Goal: Task Accomplishment & Management: Complete application form

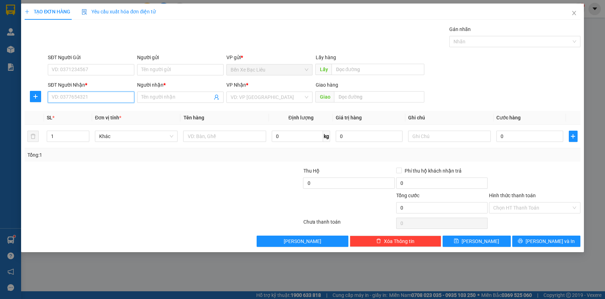
click at [106, 101] on input "SĐT Người Nhận *" at bounding box center [91, 96] width 87 height 11
type input "0333771886"
click at [104, 110] on div "0333771886 - THU" at bounding box center [91, 111] width 78 height 8
type input "THU"
type input "50.000"
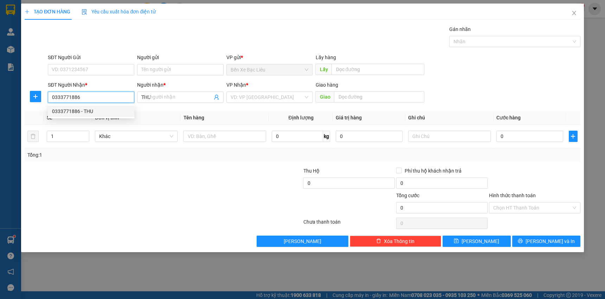
type input "50.000"
type input "0333771886"
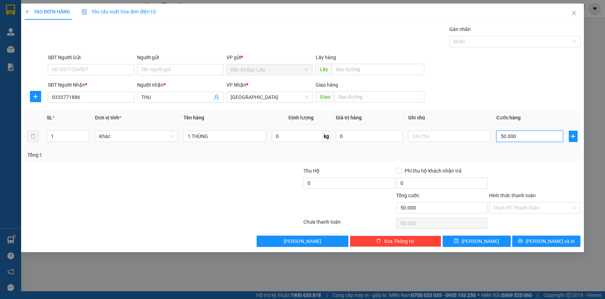
click at [538, 136] on input "50.000" at bounding box center [530, 136] width 67 height 11
type input "0"
click at [496, 135] on td "0" at bounding box center [530, 137] width 72 height 24
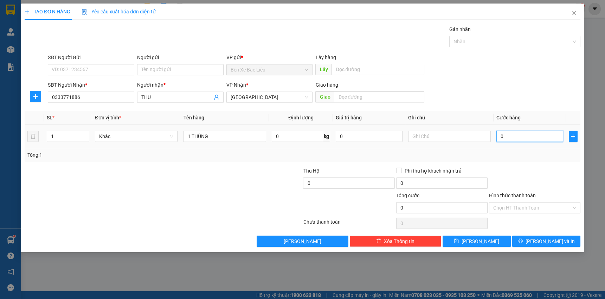
click at [501, 136] on input "0" at bounding box center [530, 136] width 67 height 11
type input "4"
type input "40"
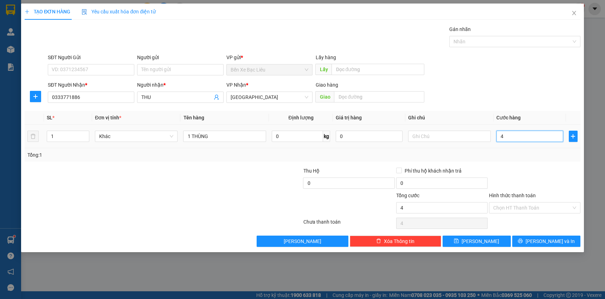
type input "40"
type input "40.000"
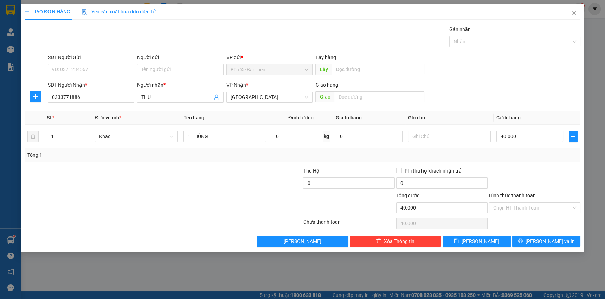
click at [523, 165] on div "Transit Pickup Surcharge Ids Transit Deliver Surcharge Ids Transit Deliver Surc…" at bounding box center [303, 135] width 556 height 221
drag, startPoint x: 539, startPoint y: 241, endPoint x: 536, endPoint y: 226, distance: 15.5
click at [539, 240] on button "[PERSON_NAME] và In" at bounding box center [547, 240] width 68 height 11
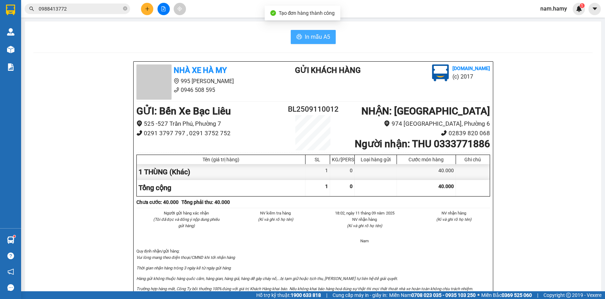
click at [309, 43] on button "In mẫu A5" at bounding box center [313, 37] width 45 height 14
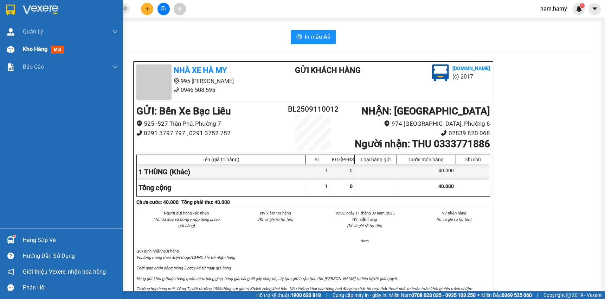
click at [12, 46] on img at bounding box center [10, 49] width 7 height 7
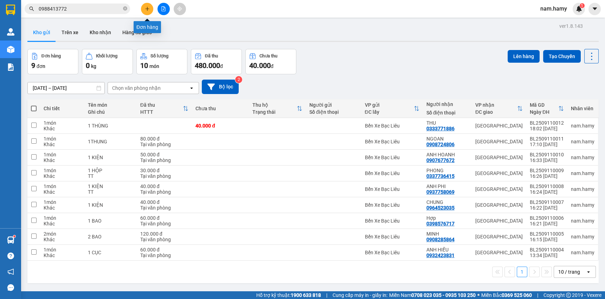
click at [149, 10] on icon "plus" at bounding box center [147, 8] width 5 height 5
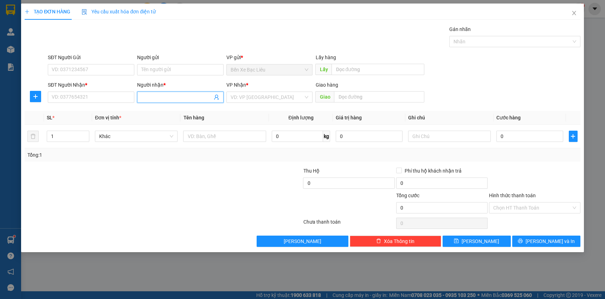
click at [184, 97] on input "Người nhận *" at bounding box center [176, 97] width 71 height 8
type input "LUẬN VẢI"
click at [189, 108] on div "LUẬN VẢI - 00000000000001" at bounding box center [180, 111] width 78 height 8
type input "00000000000001"
type input "LUẬN VẢI"
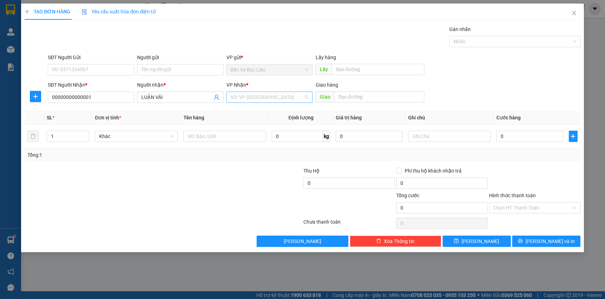
drag, startPoint x: 257, startPoint y: 92, endPoint x: 257, endPoint y: 101, distance: 8.8
click at [257, 92] on input "search" at bounding box center [267, 97] width 73 height 11
click at [260, 103] on div "VP Nhận * VD: VP [GEOGRAPHIC_DATA]" at bounding box center [270, 93] width 87 height 25
click at [250, 97] on input "search" at bounding box center [267, 97] width 73 height 11
click at [253, 113] on div "[GEOGRAPHIC_DATA]" at bounding box center [270, 111] width 78 height 8
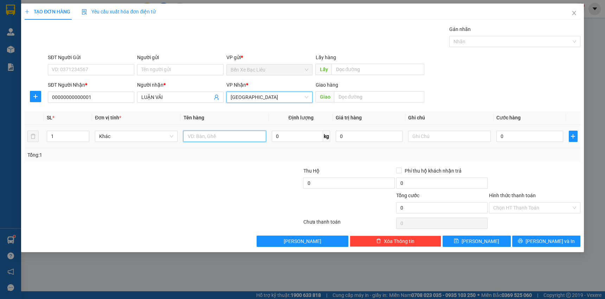
click at [239, 134] on input "text" at bounding box center [224, 136] width 83 height 11
type input "1 BAO"
click at [496, 136] on td "0" at bounding box center [530, 137] width 72 height 24
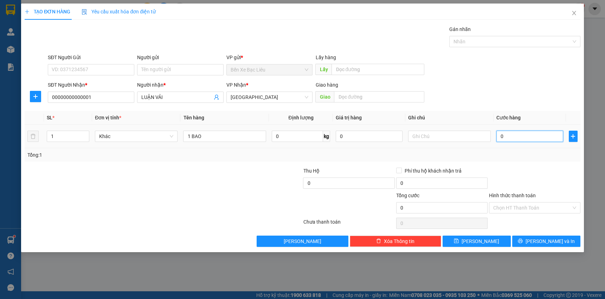
click at [499, 135] on input "0" at bounding box center [530, 136] width 67 height 11
type input "7"
type input "70"
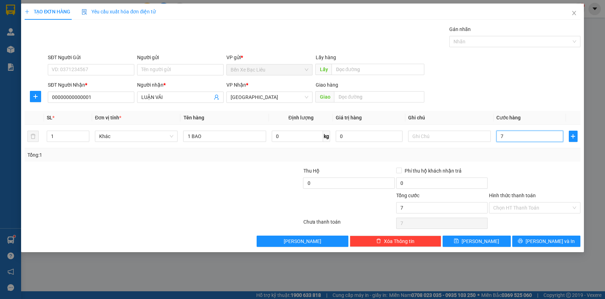
type input "70"
type input "7"
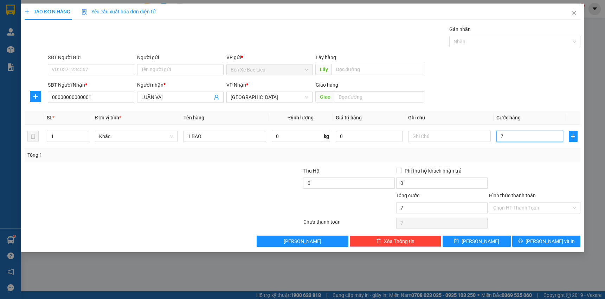
type input "0"
type input "08"
type input "8"
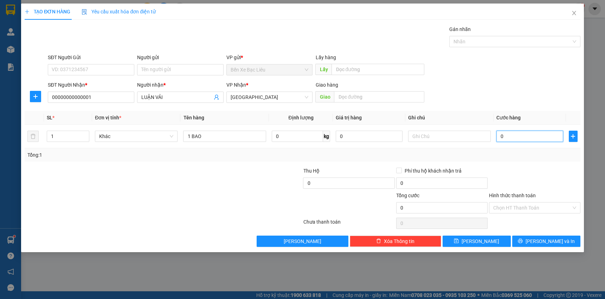
type input "8"
type input "080"
type input "80"
type input "08"
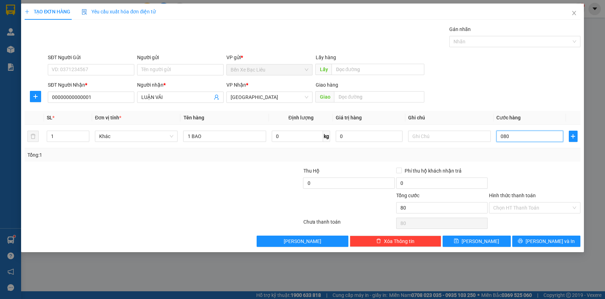
type input "8"
type input "0"
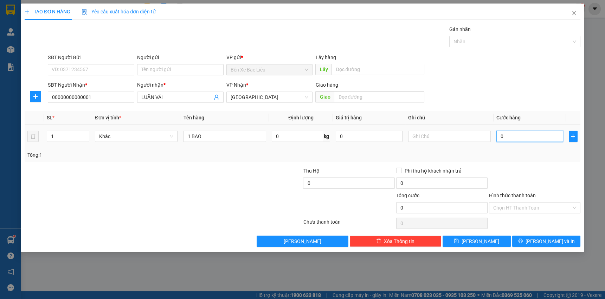
click at [500, 137] on input "0" at bounding box center [530, 136] width 67 height 11
type input "80"
type input "800"
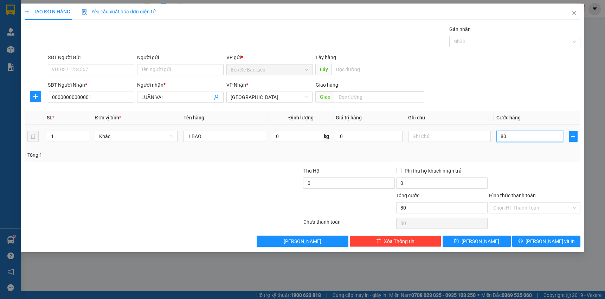
type input "800"
click at [515, 132] on input "800" at bounding box center [530, 136] width 67 height 11
type input "80"
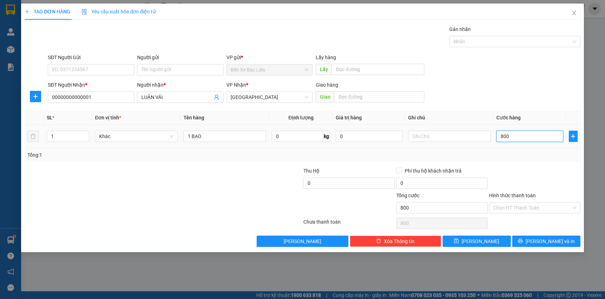
type input "80"
type input "80.000"
click at [522, 161] on div "Transit Pickup Surcharge Ids Transit Deliver Surcharge Ids Transit Deliver Surc…" at bounding box center [303, 135] width 556 height 221
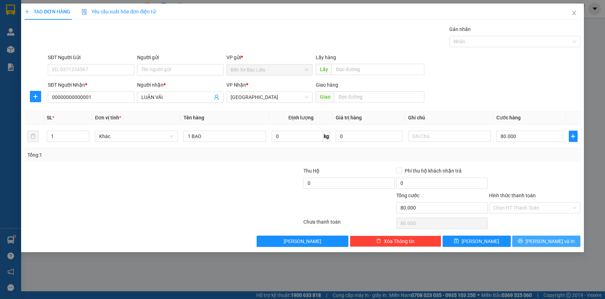
drag, startPoint x: 540, startPoint y: 239, endPoint x: 511, endPoint y: 195, distance: 52.6
click at [539, 240] on button "[PERSON_NAME] và In" at bounding box center [547, 240] width 68 height 11
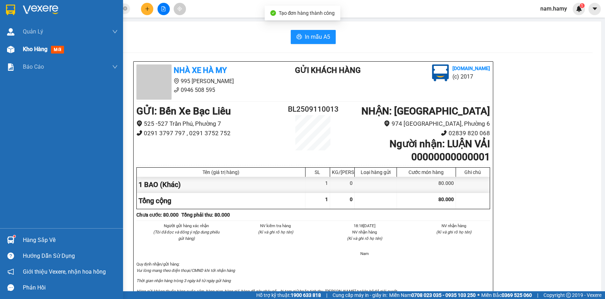
click at [15, 47] on div at bounding box center [11, 49] width 12 height 12
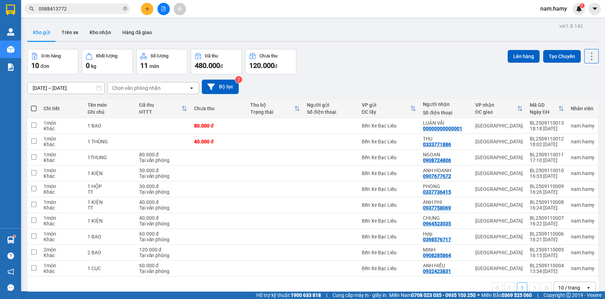
click at [152, 13] on div at bounding box center [163, 9] width 53 height 12
click at [149, 11] on button at bounding box center [147, 9] width 12 height 12
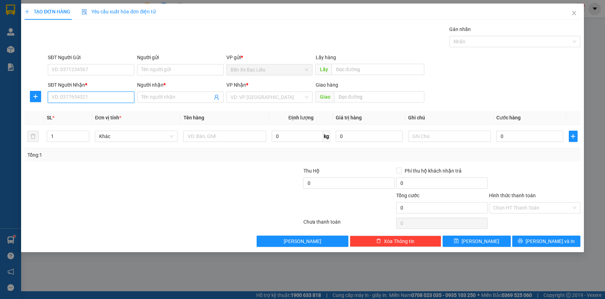
click at [118, 98] on input "SĐT Người Nhận *" at bounding box center [91, 96] width 87 height 11
click at [107, 108] on div "0968173923 - [PERSON_NAME]" at bounding box center [91, 111] width 78 height 8
type input "0968173923"
type input "HUYNH TẤN PHÁT"
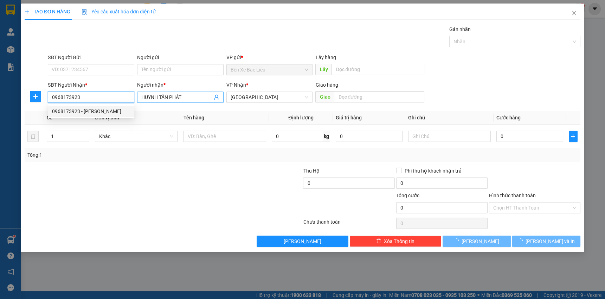
type input "30.000"
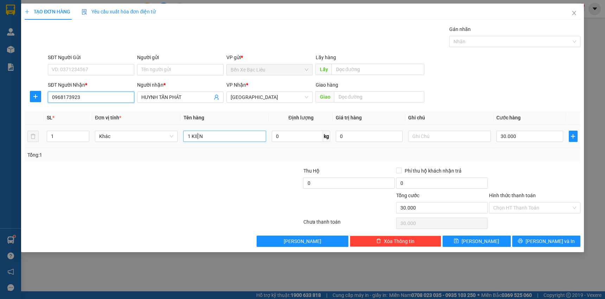
type input "0968173923"
click at [209, 137] on input "1 KIỆN" at bounding box center [224, 136] width 83 height 11
click at [519, 138] on input "30.000" at bounding box center [530, 136] width 67 height 11
type input "0"
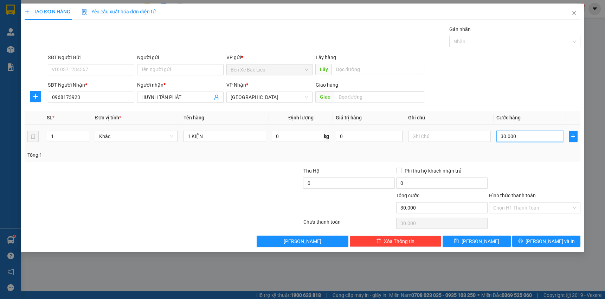
type input "0"
click at [499, 137] on input "0" at bounding box center [530, 136] width 67 height 11
type input "40"
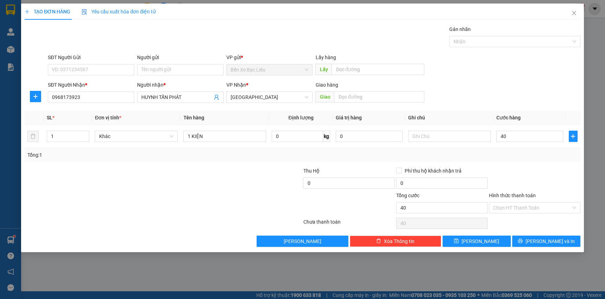
type input "40.000"
click at [530, 173] on div at bounding box center [535, 179] width 93 height 25
click at [529, 205] on input "Hình thức thanh toán" at bounding box center [533, 207] width 78 height 11
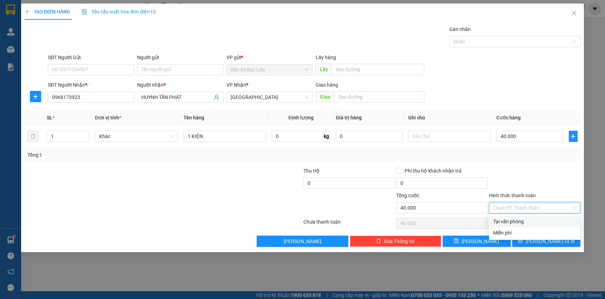
drag, startPoint x: 526, startPoint y: 221, endPoint x: 527, endPoint y: 225, distance: 4.3
click at [526, 221] on div "Tại văn phòng" at bounding box center [535, 221] width 83 height 8
type input "0"
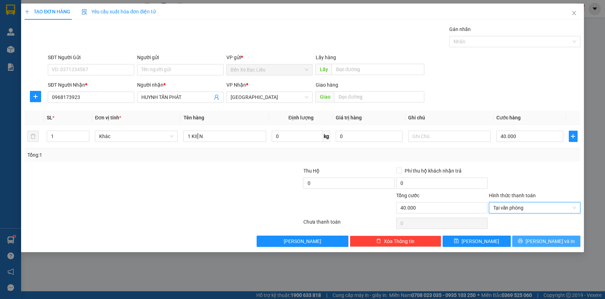
click at [523, 238] on icon "printer" at bounding box center [520, 240] width 5 height 5
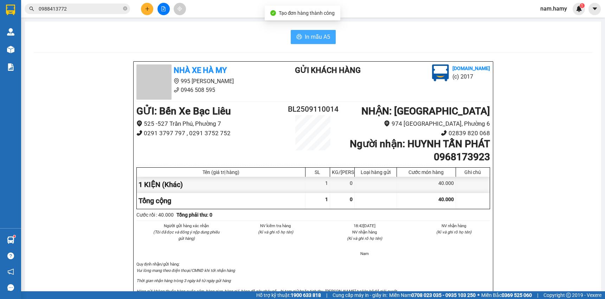
click at [329, 40] on button "In mẫu A5" at bounding box center [313, 37] width 45 height 14
click at [151, 11] on button at bounding box center [147, 9] width 12 height 12
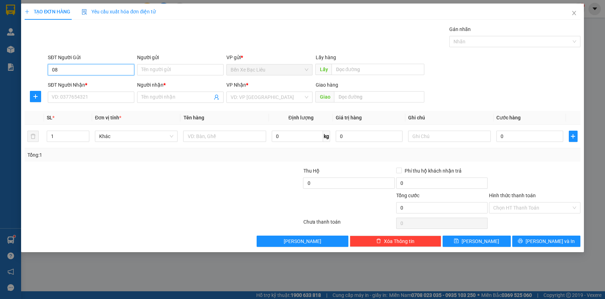
type input "0"
click at [103, 98] on input "SĐT Người Nhận *" at bounding box center [91, 96] width 87 height 11
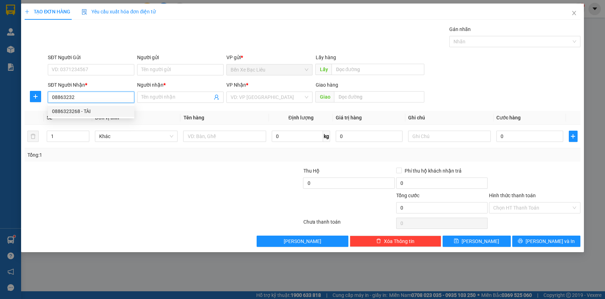
click at [108, 112] on div "0886323268 - TÀI" at bounding box center [91, 111] width 78 height 8
type input "0886323268"
type input "TÀI"
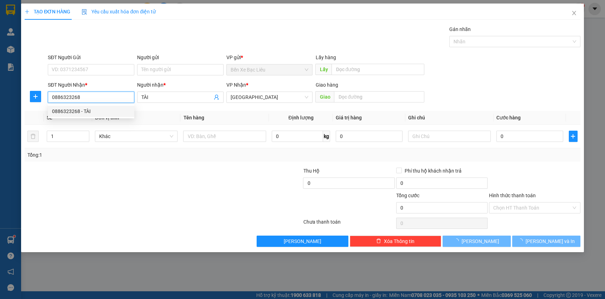
type input "30.000"
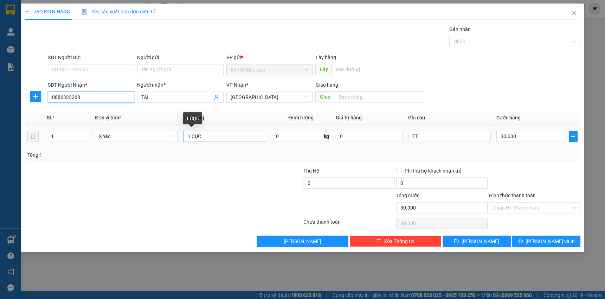
type input "0886323268"
click at [232, 140] on input "1 CỤC" at bounding box center [224, 136] width 83 height 11
type input "1 THÙNG"
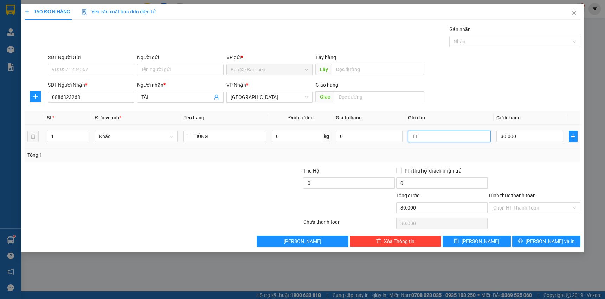
click at [435, 135] on input "TT" at bounding box center [449, 136] width 83 height 11
type input "T"
click at [517, 137] on input "30.000" at bounding box center [530, 136] width 67 height 11
type input "0"
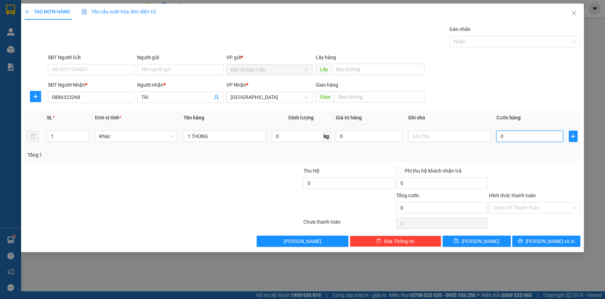
type input "0"
click at [499, 136] on input "0" at bounding box center [530, 136] width 67 height 11
type input "40"
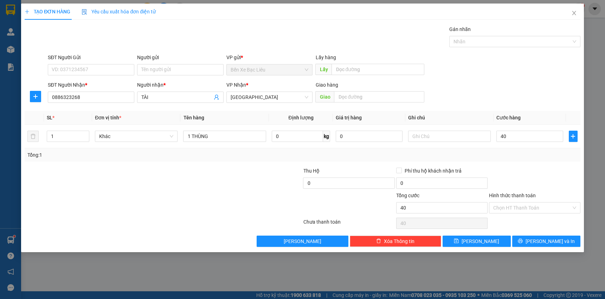
type input "40.000"
drag, startPoint x: 515, startPoint y: 165, endPoint x: 521, endPoint y: 172, distance: 9.0
click at [516, 165] on div "Transit Pickup Surcharge Ids Transit Deliver Surcharge Ids Transit Deliver Surc…" at bounding box center [303, 135] width 556 height 221
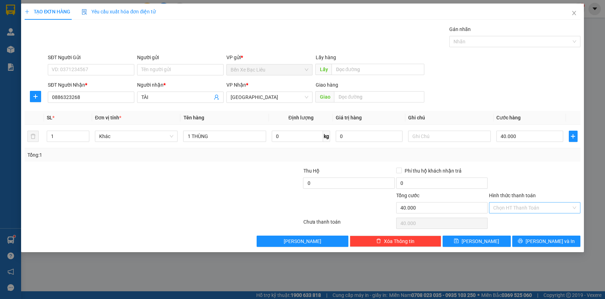
click at [540, 202] on div "Chọn HT Thanh Toán" at bounding box center [534, 207] width 91 height 11
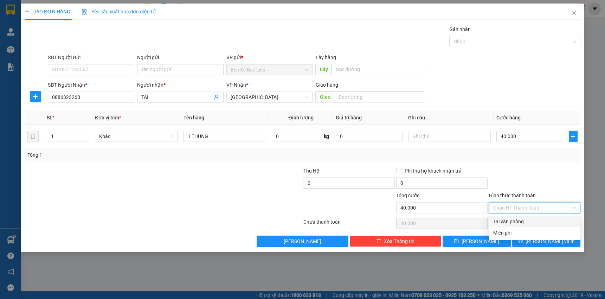
click at [542, 218] on div "Tại văn phòng" at bounding box center [535, 221] width 83 height 8
type input "0"
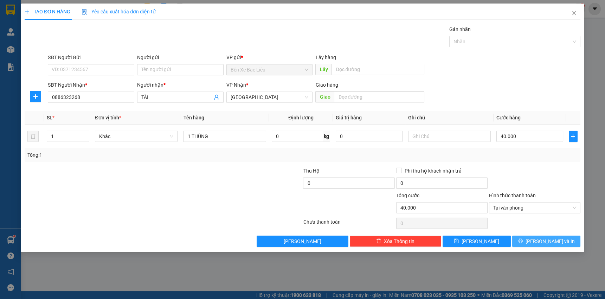
click at [548, 239] on span "[PERSON_NAME] và In" at bounding box center [550, 241] width 49 height 8
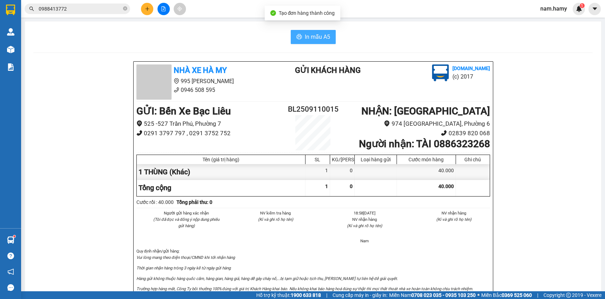
click at [320, 33] on span "In mẫu A5" at bounding box center [317, 36] width 25 height 9
